Goal: Task Accomplishment & Management: Manage account settings

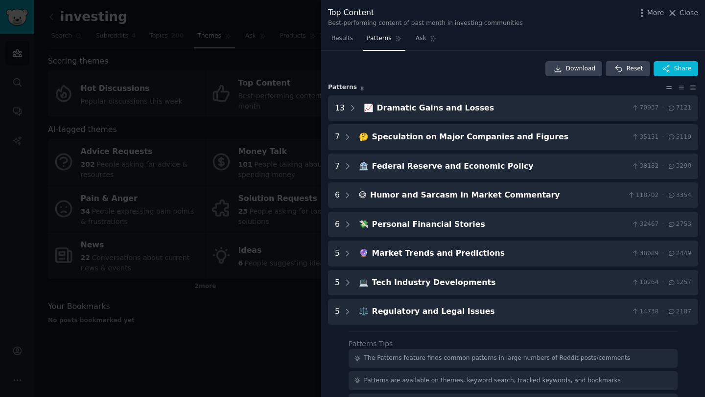
scroll to position [26, 0]
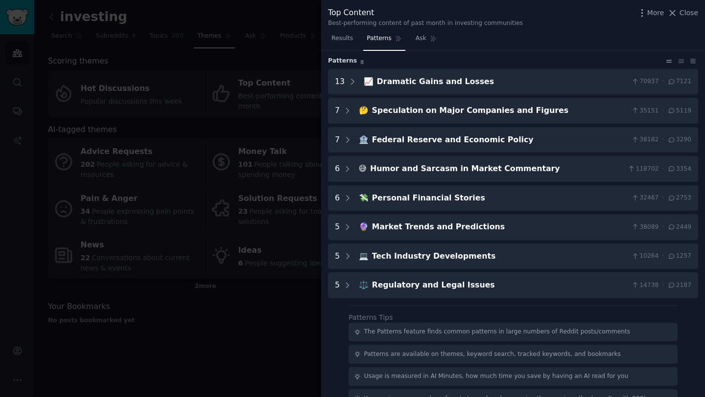
click at [688, 5] on div "Top Content Best-performing content of past month in investing communities More…" at bounding box center [513, 15] width 384 height 31
click at [690, 11] on span "Close" at bounding box center [688, 13] width 19 height 10
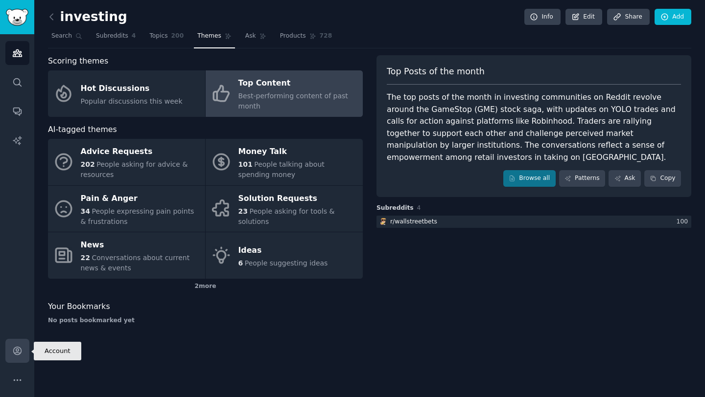
click at [17, 356] on icon "Sidebar" at bounding box center [17, 351] width 10 height 10
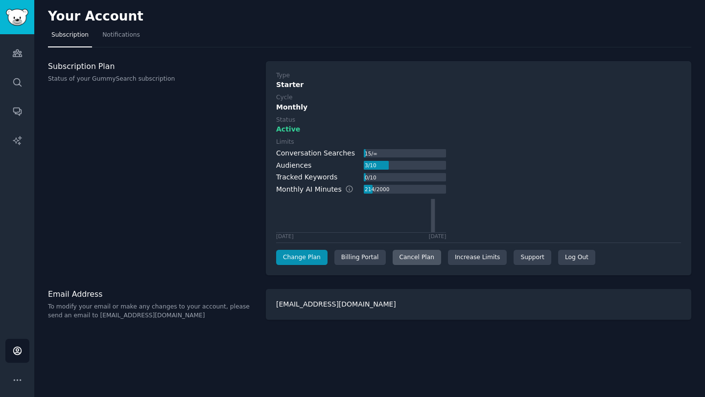
click at [418, 261] on div "Cancel Plan" at bounding box center [417, 258] width 48 height 16
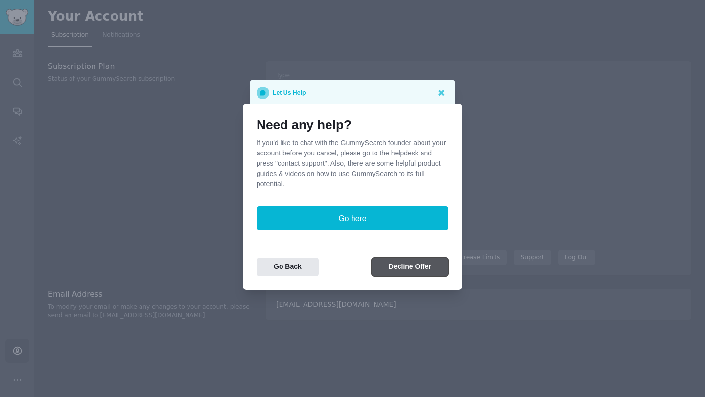
click at [399, 272] on button "Decline Offer" at bounding box center [410, 267] width 77 height 19
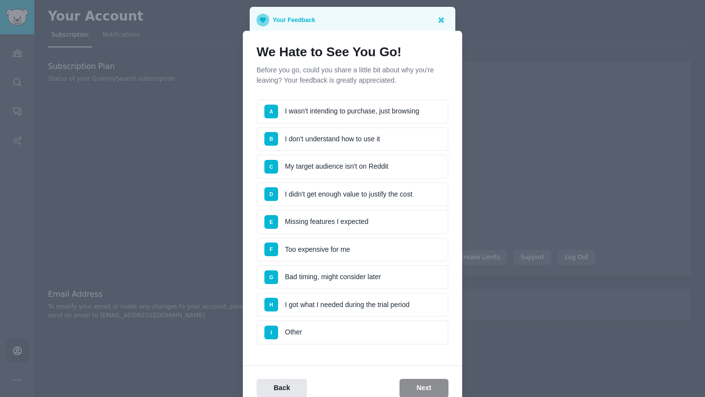
click at [375, 277] on li "G Bad timing, might consider later" at bounding box center [352, 277] width 192 height 24
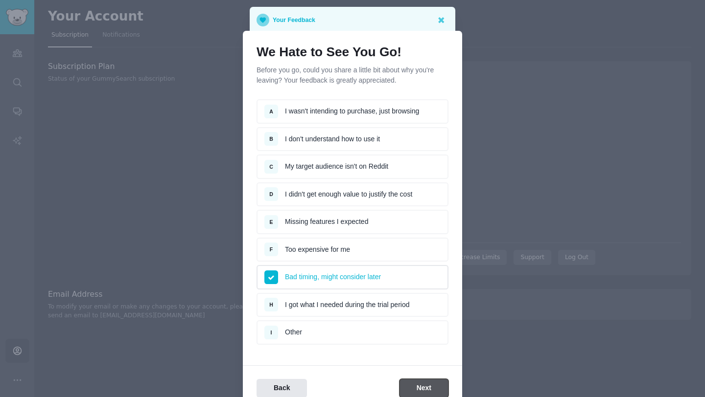
click at [425, 389] on button "Next" at bounding box center [423, 388] width 49 height 19
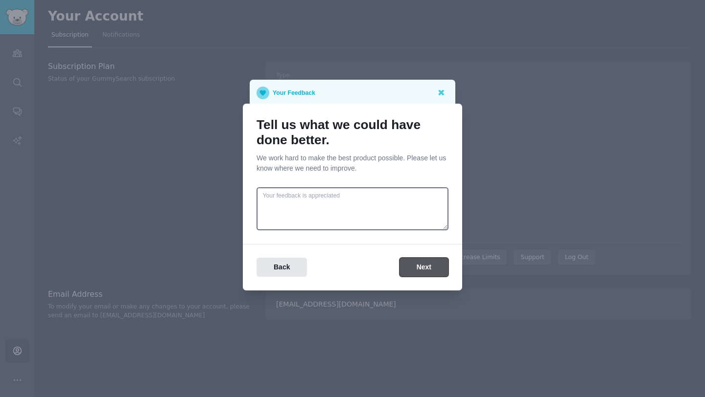
click at [430, 267] on button "Next" at bounding box center [423, 267] width 49 height 19
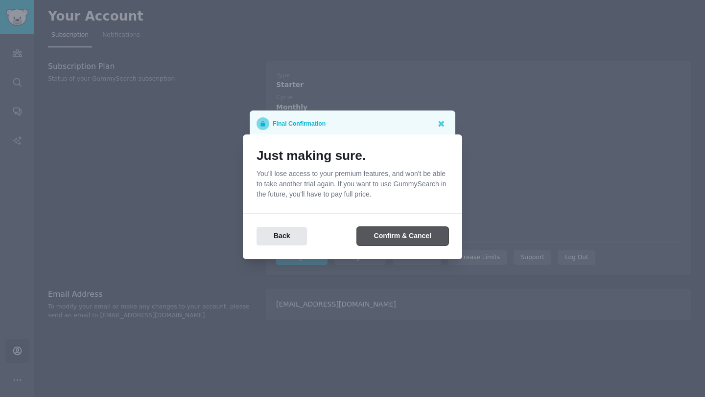
click at [398, 235] on button "Confirm & Cancel" at bounding box center [403, 236] width 92 height 19
